Goal: Task Accomplishment & Management: Manage account settings

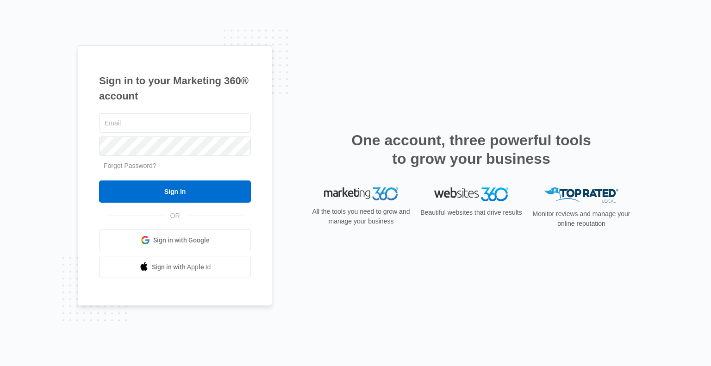
type input "sdobbs12@gmail.com"
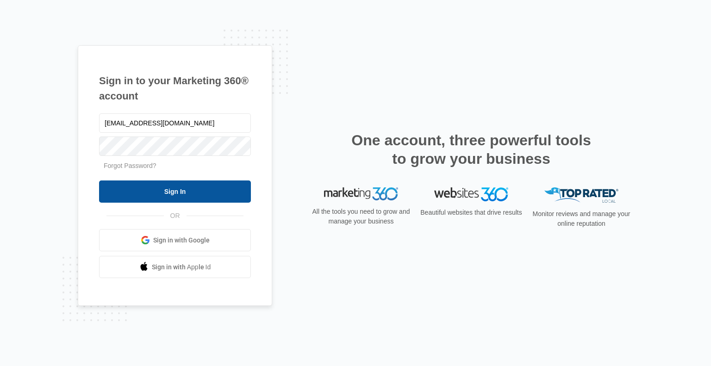
click at [181, 187] on input "Sign In" at bounding box center [175, 192] width 152 height 22
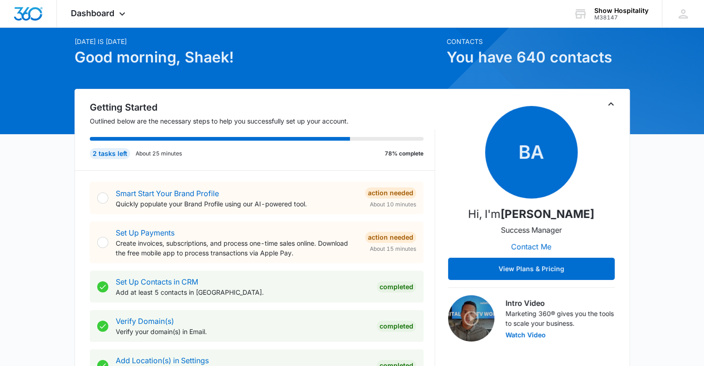
scroll to position [33, 0]
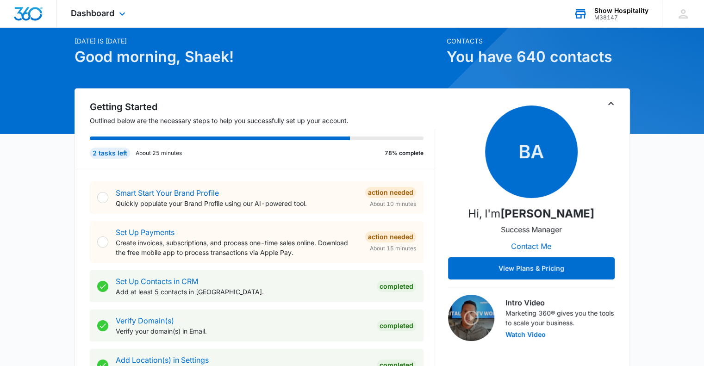
click at [633, 16] on div "M38147" at bounding box center [621, 17] width 54 height 6
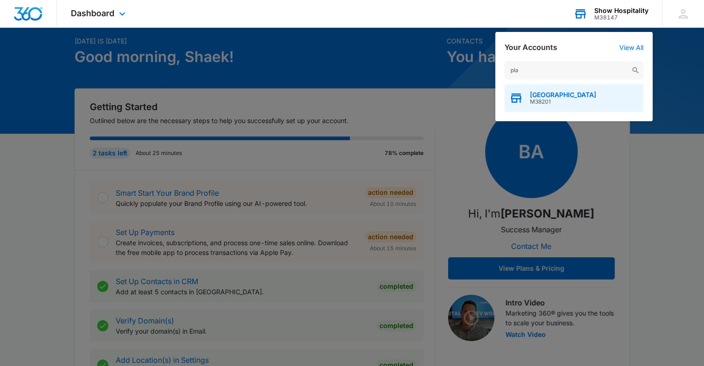
type input "pla"
click at [557, 92] on span "[GEOGRAPHIC_DATA]" at bounding box center [563, 94] width 66 height 7
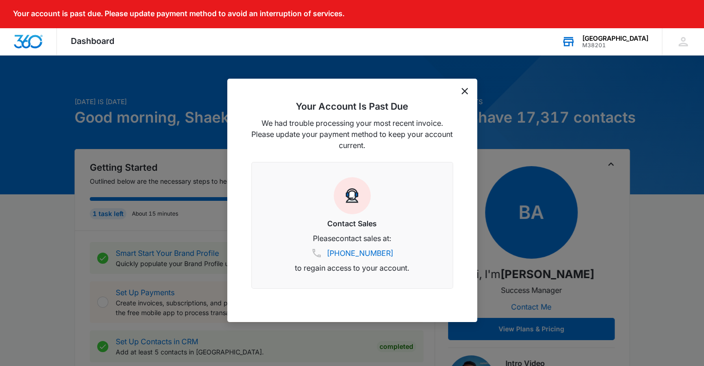
click at [394, 203] on div "Contact Sales Please contact sales at: (833) 207-3633 to regain access to your …" at bounding box center [352, 225] width 202 height 127
click at [464, 91] on icon "dismiss this dialog" at bounding box center [465, 91] width 6 height 6
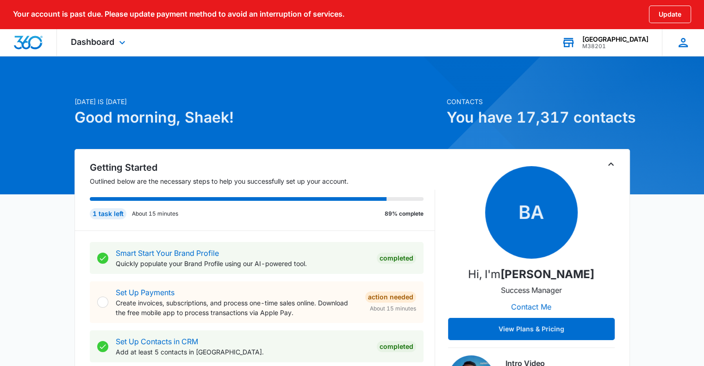
click at [681, 44] on icon at bounding box center [683, 42] width 9 height 9
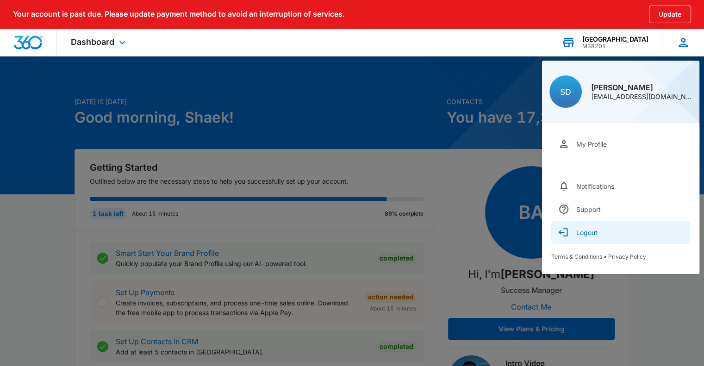
click at [627, 233] on button "Logout" at bounding box center [620, 232] width 139 height 23
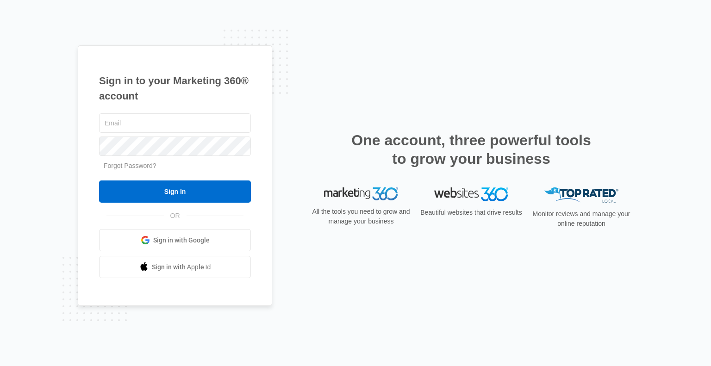
type input "[EMAIL_ADDRESS][DOMAIN_NAME]"
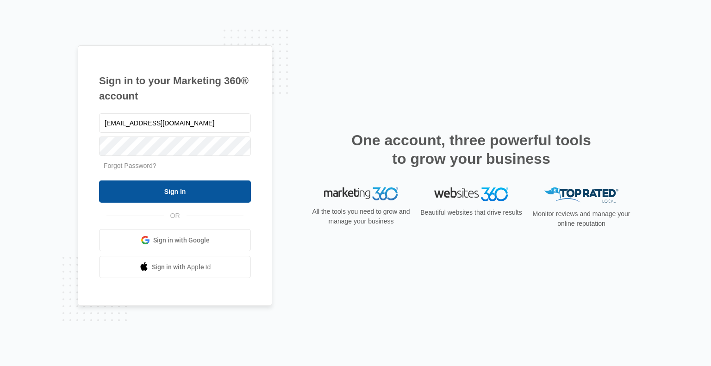
click at [213, 185] on input "Sign In" at bounding box center [175, 192] width 152 height 22
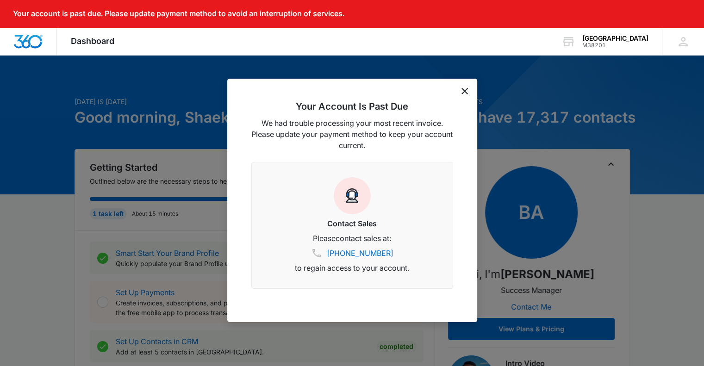
click at [457, 85] on div "Your Account Is Past Due We had trouble processing your most recent invoice. Pl…" at bounding box center [352, 201] width 250 height 244
click at [462, 93] on icon "dismiss this dialog" at bounding box center [465, 91] width 6 height 6
click at [463, 88] on icon "dismiss this dialog" at bounding box center [465, 91] width 6 height 6
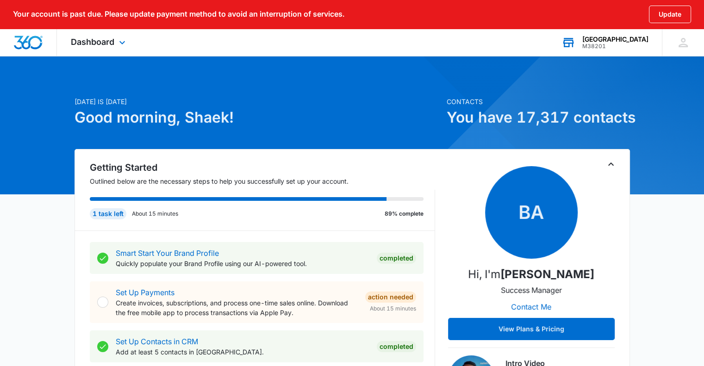
click at [633, 45] on div "M38201" at bounding box center [615, 46] width 66 height 6
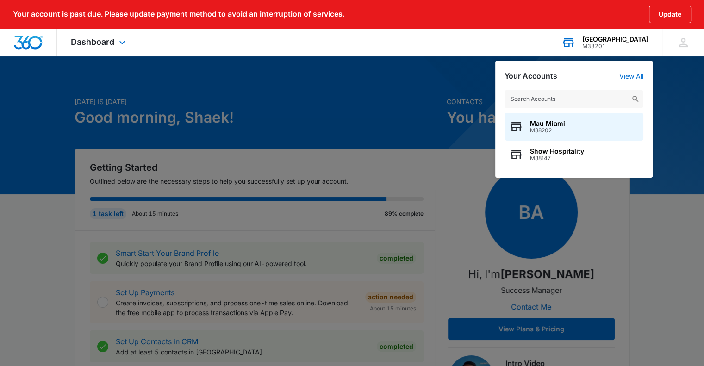
click at [584, 100] on input "text" at bounding box center [574, 99] width 139 height 19
click at [685, 44] on icon at bounding box center [683, 42] width 9 height 9
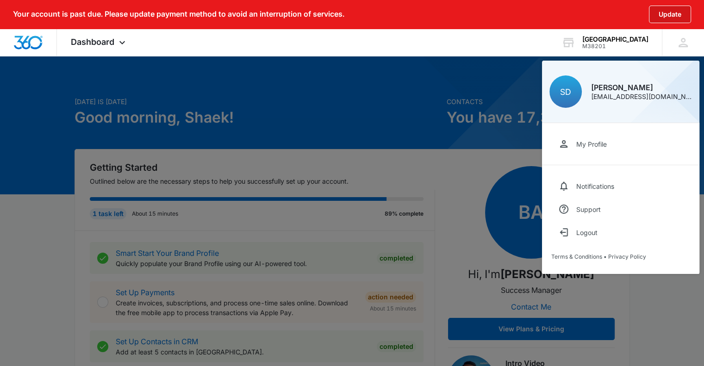
click at [678, 13] on button "Update" at bounding box center [670, 15] width 42 height 18
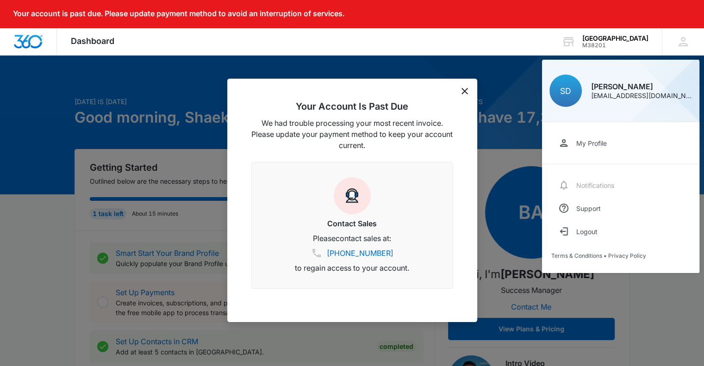
click at [540, 185] on div at bounding box center [352, 183] width 704 height 366
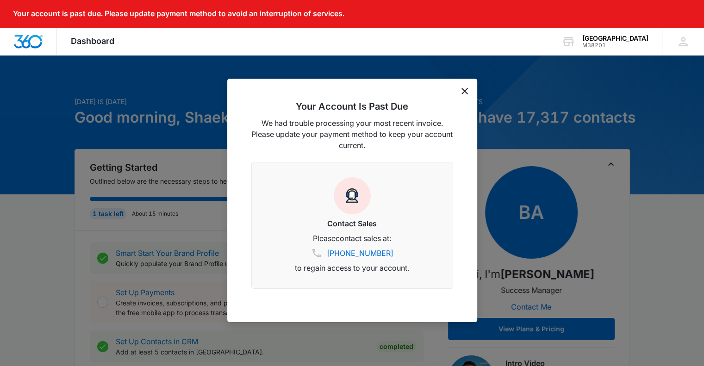
click at [619, 3] on div "Your account is past due. Please update payment method to avoid an interruption…" at bounding box center [352, 14] width 704 height 28
click at [692, 18] on div "Your account is past due. Please update payment method to avoid an interruption…" at bounding box center [352, 14] width 704 height 28
click at [691, 19] on div "Your account is past due. Please update payment method to avoid an interruption…" at bounding box center [352, 14] width 704 height 28
click at [686, 15] on div "Your account is past due. Please update payment method to avoid an interruption…" at bounding box center [352, 14] width 704 height 28
click at [676, 17] on div "Your account is past due. Please update payment method to avoid an interruption…" at bounding box center [352, 14] width 704 height 28
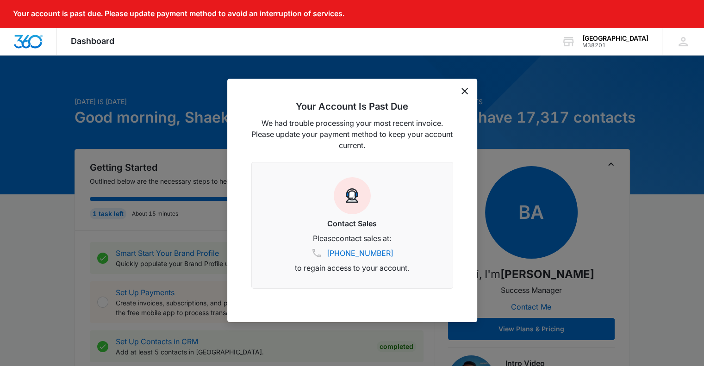
click at [674, 15] on div "Your account is past due. Please update payment method to avoid an interruption…" at bounding box center [352, 14] width 704 height 28
click at [470, 90] on div "Your Account Is Past Due We had trouble processing your most recent invoice. Pl…" at bounding box center [352, 201] width 250 height 244
click at [464, 91] on icon "dismiss this dialog" at bounding box center [465, 91] width 6 height 6
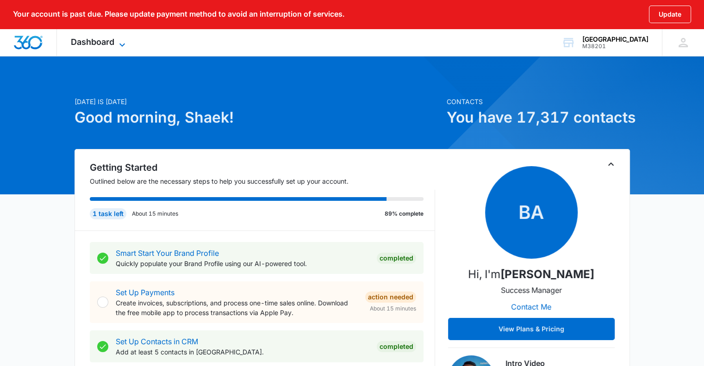
click at [122, 43] on icon at bounding box center [122, 44] width 6 height 3
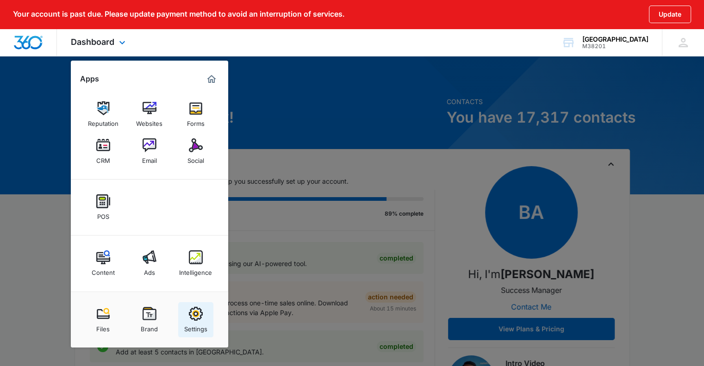
click at [193, 317] on img at bounding box center [196, 314] width 14 height 14
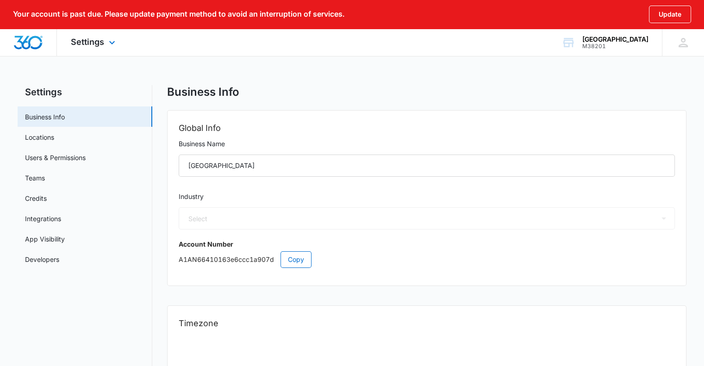
select select "11"
select select "US"
select select "America/New_York"
click at [38, 198] on link "Credits" at bounding box center [36, 199] width 22 height 10
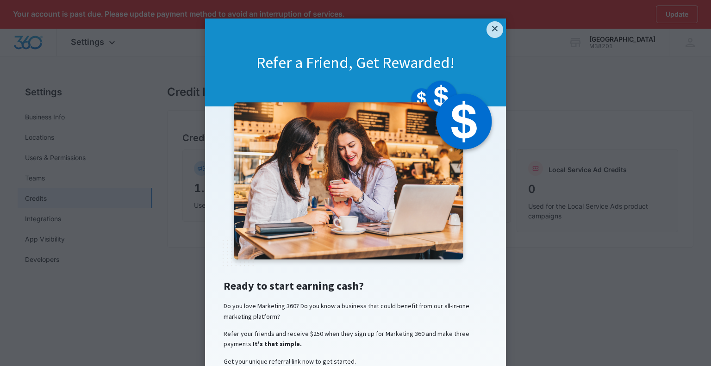
click at [499, 40] on div "Refer a Friend, Get Rewarded!" at bounding box center [355, 63] width 301 height 88
click at [487, 25] on link "×" at bounding box center [495, 29] width 17 height 17
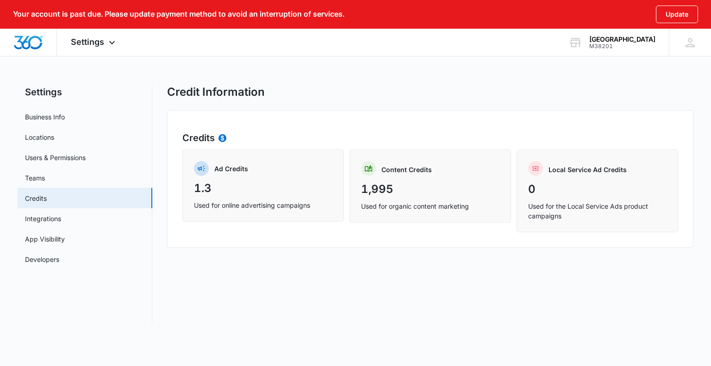
click at [675, 13] on button "Update" at bounding box center [677, 15] width 42 height 18
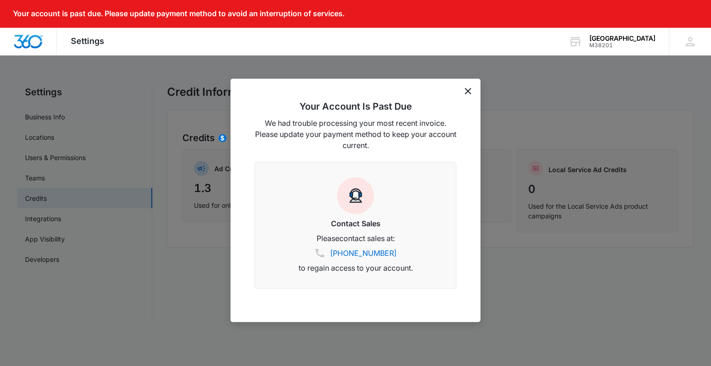
click at [469, 89] on icon "dismiss this dialog" at bounding box center [468, 91] width 6 height 6
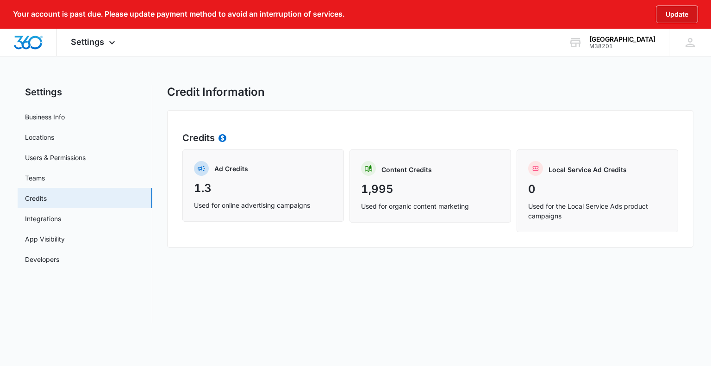
click at [683, 14] on button "Update" at bounding box center [677, 15] width 42 height 18
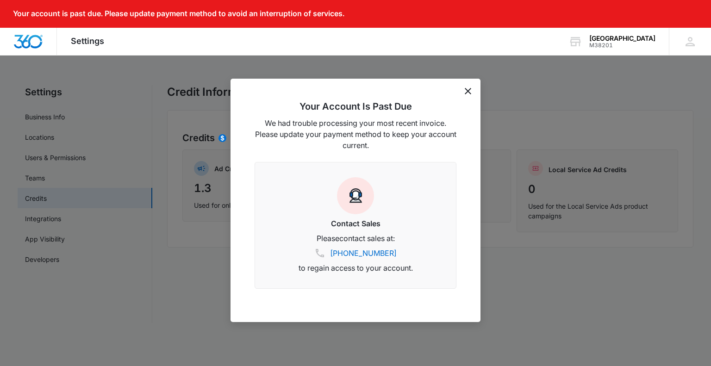
click at [468, 91] on icon "dismiss this dialog" at bounding box center [468, 91] width 6 height 6
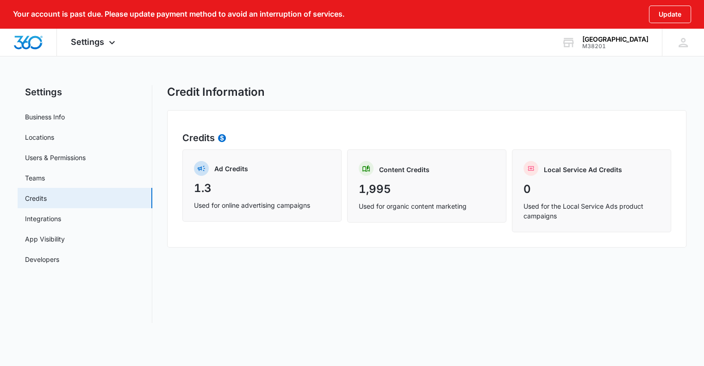
select select "11"
select select "US"
select select "America/New_York"
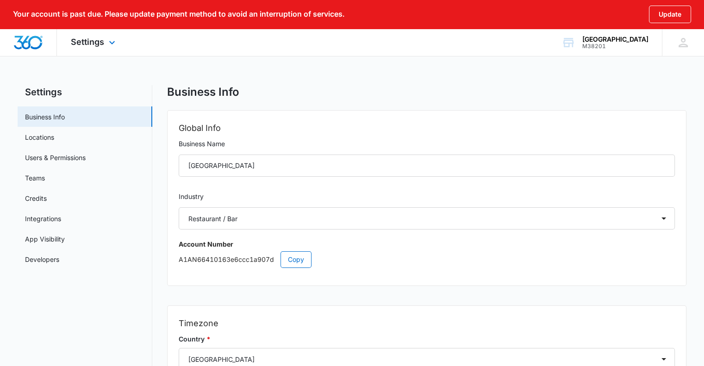
click at [34, 37] on img "Dashboard" at bounding box center [28, 43] width 30 height 14
